Goal: Use online tool/utility: Utilize a website feature to perform a specific function

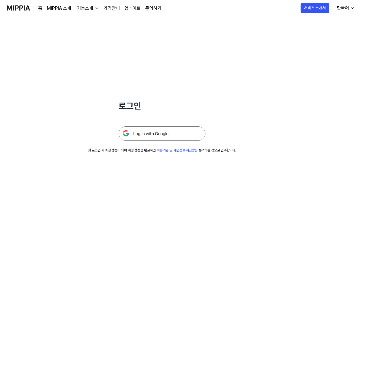
click at [163, 137] on img at bounding box center [162, 133] width 87 height 14
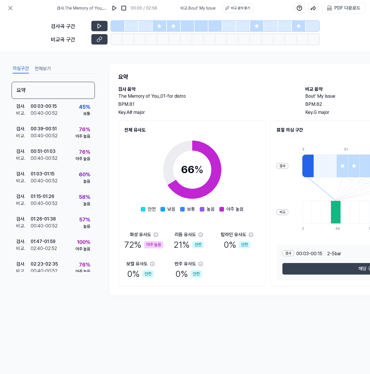
click at [162, 31] on div at bounding box center [160, 26] width 14 height 10
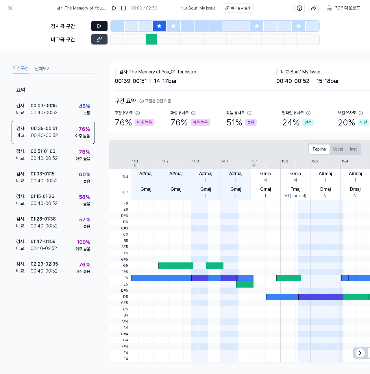
click at [95, 25] on button at bounding box center [99, 26] width 16 height 10
click at [96, 25] on button at bounding box center [99, 26] width 16 height 10
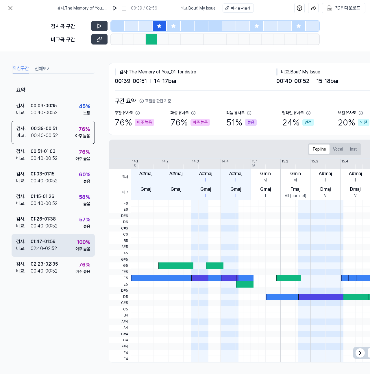
click at [56, 245] on div "01:47 - 01:59" at bounding box center [43, 241] width 25 height 7
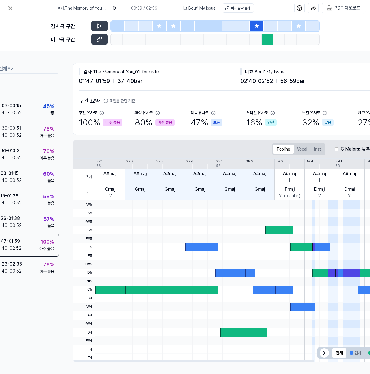
scroll to position [0, 41]
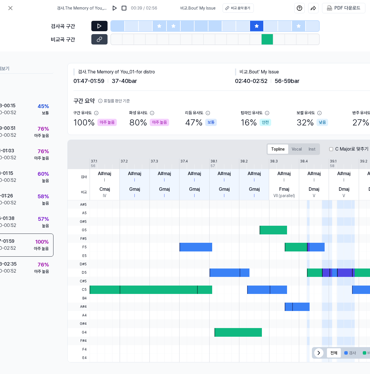
click at [95, 25] on button at bounding box center [99, 26] width 16 height 10
click at [98, 26] on icon at bounding box center [100, 26] width 6 height 6
click at [100, 39] on icon at bounding box center [100, 39] width 6 height 6
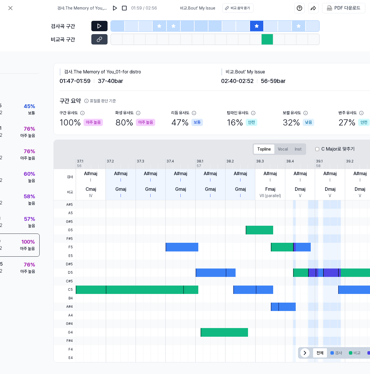
scroll to position [0, 0]
